Goal: Find specific page/section: Find specific page/section

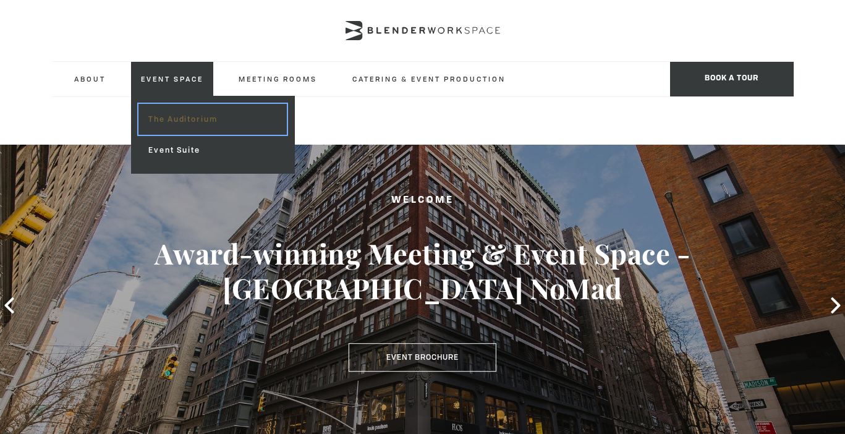
click at [170, 113] on link "The Auditorium" at bounding box center [212, 119] width 148 height 31
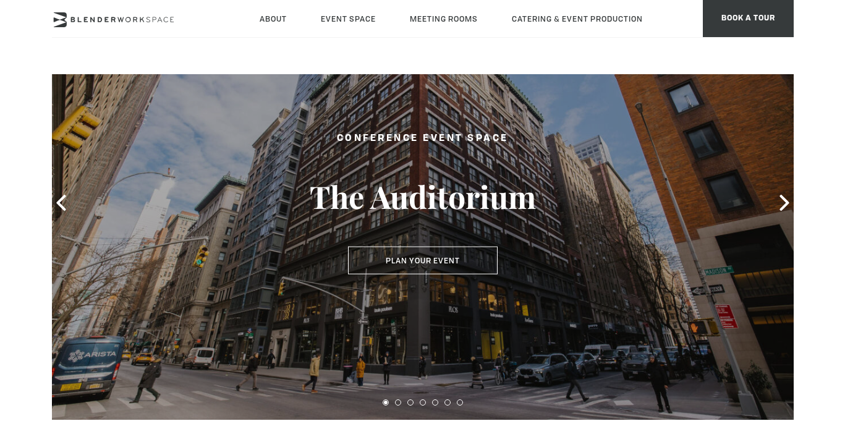
scroll to position [82, 0]
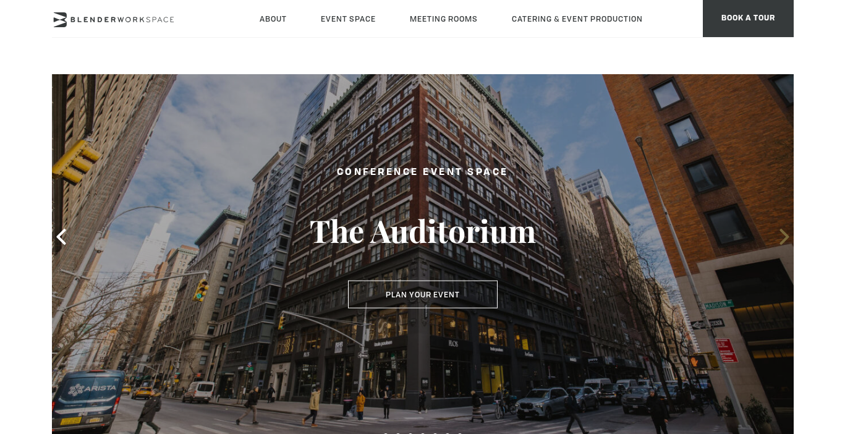
click at [786, 229] on icon at bounding box center [783, 237] width 9 height 16
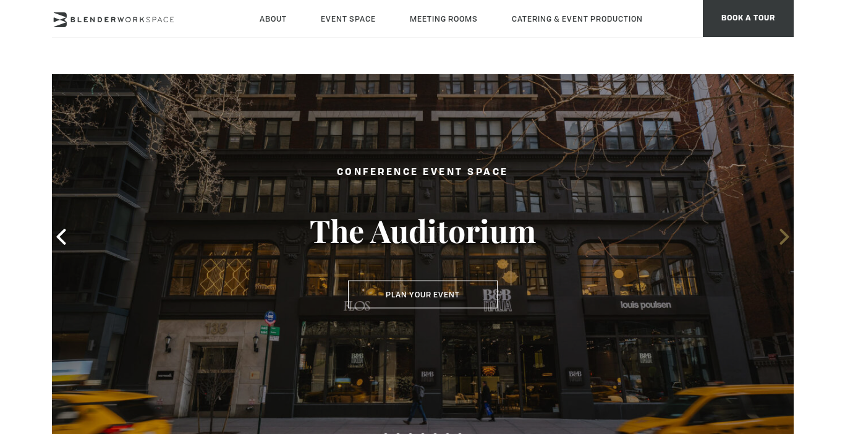
click at [786, 229] on icon at bounding box center [783, 237] width 9 height 16
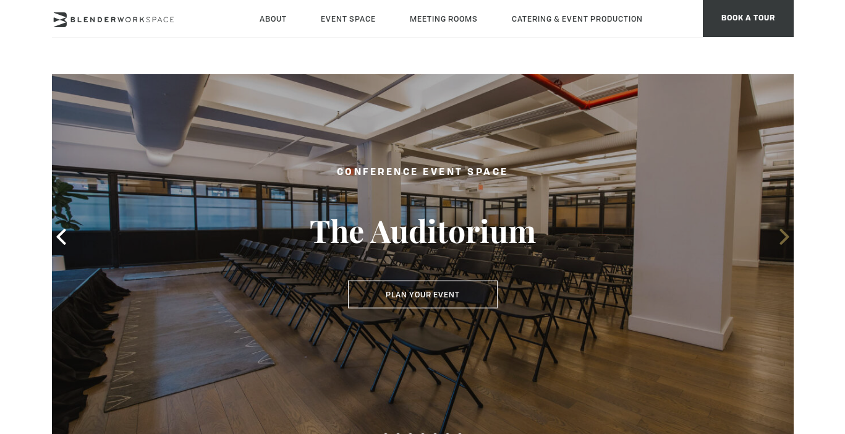
click at [786, 229] on icon at bounding box center [783, 237] width 9 height 16
